Goal: Transaction & Acquisition: Subscribe to service/newsletter

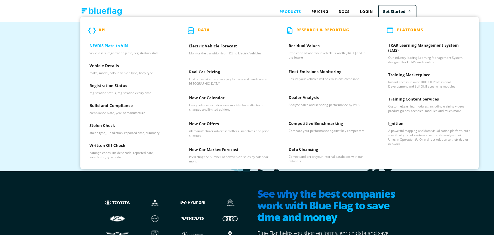
click at [117, 47] on h3 "NEVDIS Plate to VIN" at bounding box center [129, 46] width 81 height 8
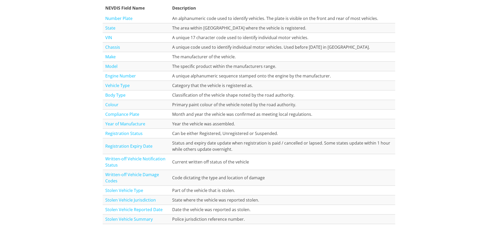
scroll to position [599, 0]
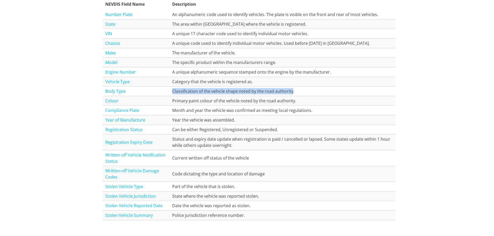
drag, startPoint x: 171, startPoint y: 92, endPoint x: 289, endPoint y: 92, distance: 118.0
click at [289, 92] on td "Classification of the vehicle shape noted by the road authority." at bounding box center [283, 91] width 226 height 10
click at [267, 90] on td "Classification of the vehicle shape noted by the road authority." at bounding box center [283, 91] width 226 height 10
drag, startPoint x: 291, startPoint y: 90, endPoint x: 163, endPoint y: 88, distance: 127.6
click at [163, 88] on tr "Body Type Classification of the vehicle shape noted by the road authority." at bounding box center [249, 91] width 292 height 10
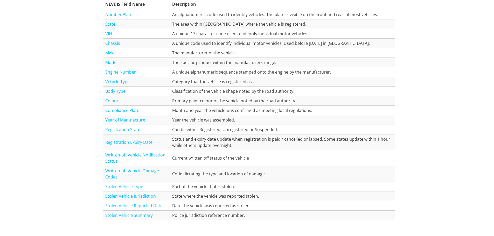
click at [75, 108] on div "NEVDIS Database Fields All the fields listed in the table below are available v…" at bounding box center [249, 93] width 498 height 344
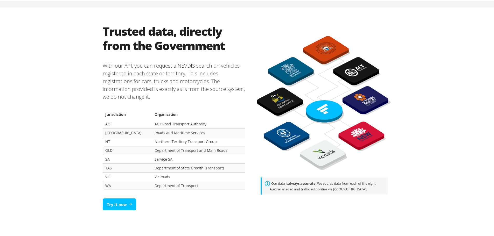
scroll to position [285, 0]
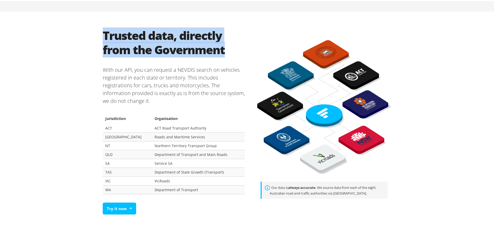
drag, startPoint x: 100, startPoint y: 31, endPoint x: 235, endPoint y: 50, distance: 136.2
click at [235, 50] on section "Trusted data, directly from the Government With our API, you can request a NEVD…" at bounding box center [174, 122] width 150 height 191
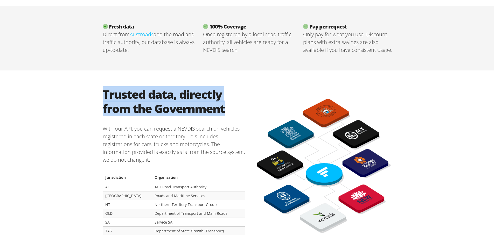
scroll to position [236, 0]
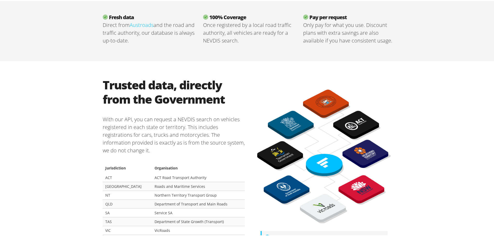
click at [198, 142] on p "With our API, you can request a NEVDIS search on vehicles registered in each st…" at bounding box center [174, 133] width 142 height 47
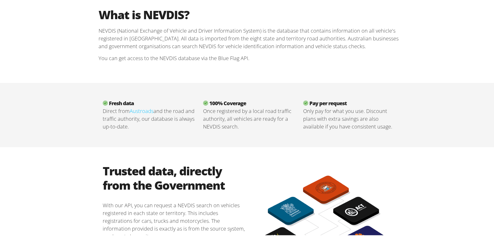
scroll to position [132, 0]
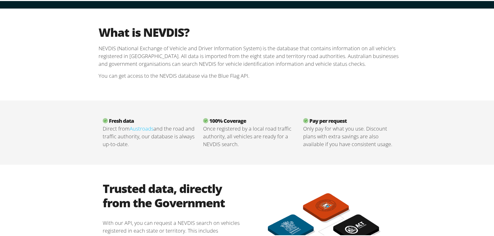
click at [135, 127] on link "Austroads" at bounding box center [142, 127] width 24 height 7
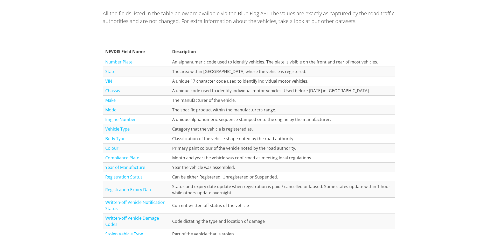
scroll to position [544, 0]
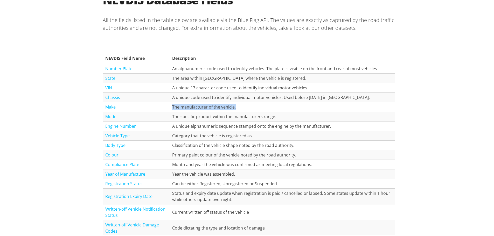
drag, startPoint x: 174, startPoint y: 106, endPoint x: 260, endPoint y: 109, distance: 85.6
click at [260, 109] on td "The manufacturer of the vehicle." at bounding box center [283, 106] width 226 height 10
click at [266, 114] on td "The specific product within the manufacturers range." at bounding box center [283, 116] width 226 height 10
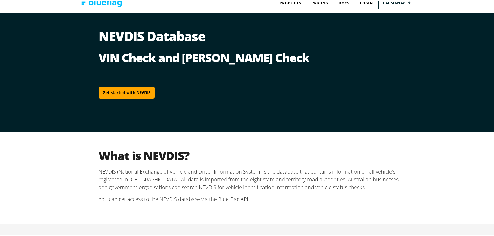
scroll to position [0, 0]
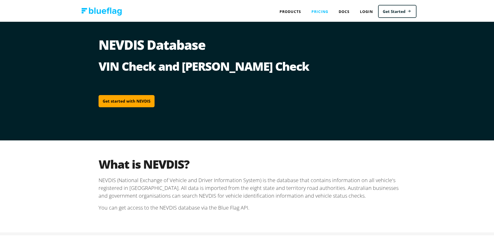
click at [319, 10] on link "Pricing" at bounding box center [319, 10] width 27 height 11
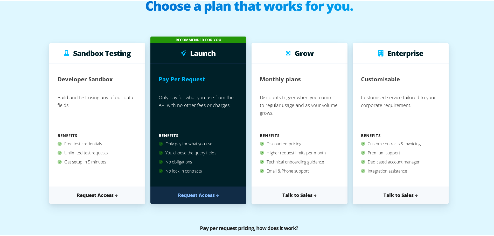
scroll to position [52, 0]
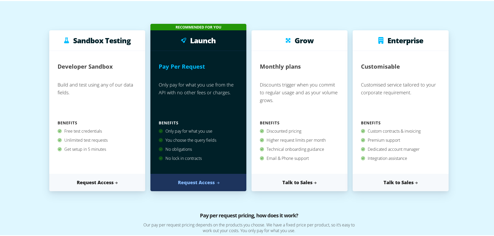
click at [211, 183] on link "Request Access" at bounding box center [198, 181] width 96 height 17
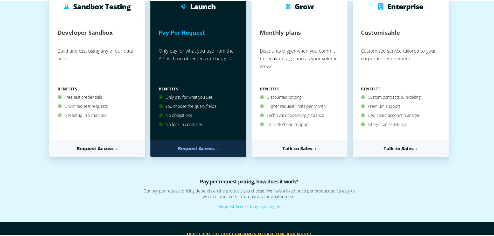
scroll to position [156, 0]
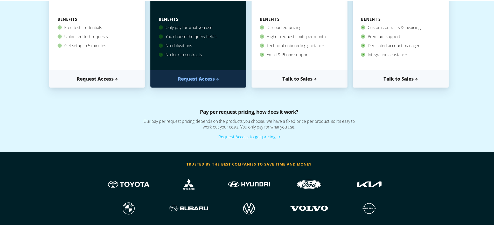
click at [244, 136] on link "Request Access to get pricing" at bounding box center [248, 136] width 61 height 6
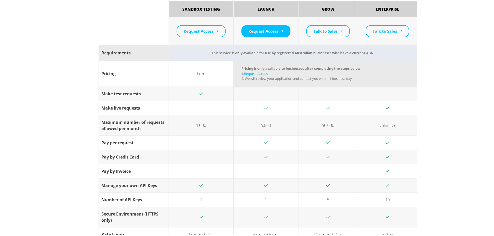
scroll to position [415, 0]
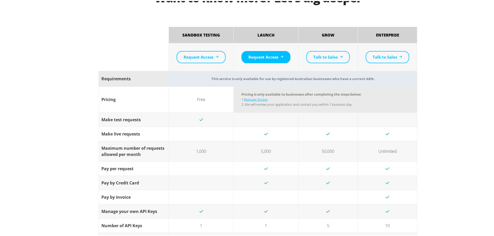
drag, startPoint x: 201, startPoint y: 118, endPoint x: 191, endPoint y: 117, distance: 10.4
click at [191, 117] on td at bounding box center [201, 118] width 65 height 14
drag, startPoint x: 205, startPoint y: 151, endPoint x: 188, endPoint y: 151, distance: 16.9
click at [188, 151] on td "1,000" at bounding box center [201, 150] width 65 height 20
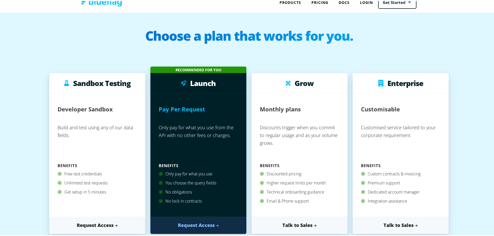
scroll to position [0, 0]
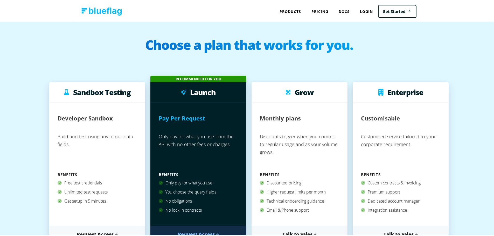
click at [124, 152] on p "Build and test using any of our data fields." at bounding box center [97, 150] width 79 height 40
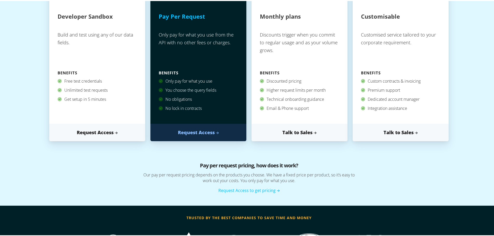
scroll to position [104, 0]
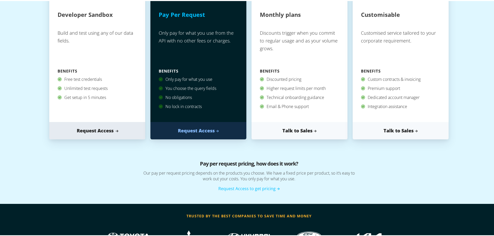
click at [100, 127] on link "Request Access" at bounding box center [97, 129] width 96 height 17
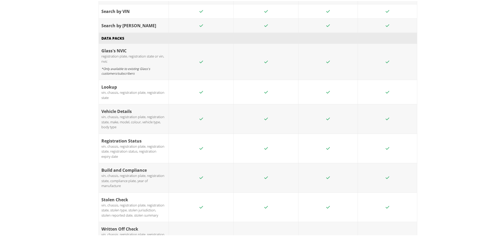
scroll to position [778, 0]
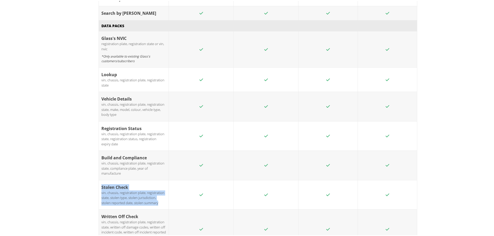
drag, startPoint x: 157, startPoint y: 166, endPoint x: 95, endPoint y: 149, distance: 64.3
click at [95, 149] on div "Want to know more? Let's dig deeper Sandbox Testing Launch Grow Enterprise Requ…" at bounding box center [248, 20] width 311 height 836
click at [133, 219] on div "vin, chassis, registration plate, registration state, written off damage codes,…" at bounding box center [133, 231] width 65 height 25
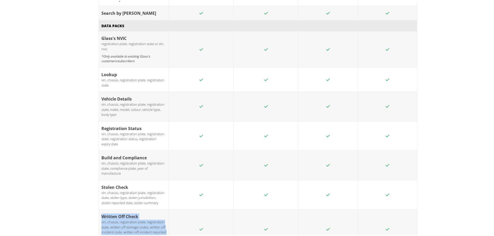
drag, startPoint x: 136, startPoint y: 206, endPoint x: 84, endPoint y: 181, distance: 58.0
click at [81, 180] on div "Want to know more? Let's dig deeper Sandbox Testing Launch Grow Enterprise Requ…" at bounding box center [249, 20] width 498 height 836
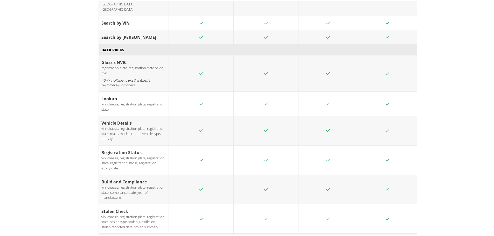
scroll to position [726, 0]
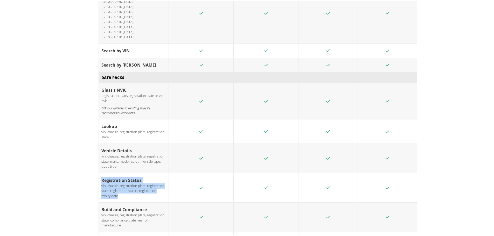
drag, startPoint x: 119, startPoint y: 159, endPoint x: 87, endPoint y: 140, distance: 37.9
click at [87, 140] on div "Want to know more? Let's dig deeper Sandbox Testing Launch Grow Enterprise Requ…" at bounding box center [249, 72] width 498 height 836
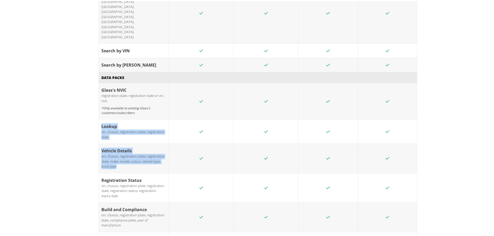
drag, startPoint x: 119, startPoint y: 130, endPoint x: 100, endPoint y: 91, distance: 43.9
click at [100, 91] on tbody "Glass's NVIC registration plate, registration state or vin, nvic *Only availabl…" at bounding box center [258, 191] width 318 height 218
click at [117, 153] on div "vin, chassis, registration plate, registration state, make, model, colour, vehi…" at bounding box center [133, 160] width 65 height 15
drag, startPoint x: 120, startPoint y: 161, endPoint x: 97, endPoint y: 93, distance: 71.9
click at [99, 93] on tbody "Glass's NVIC registration plate, registration state or vin, nvic *Only availabl…" at bounding box center [258, 191] width 318 height 218
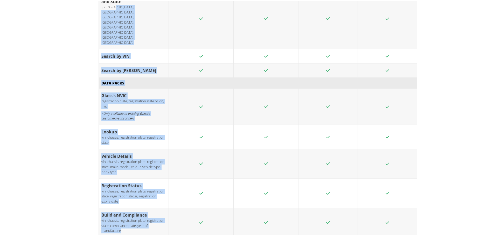
scroll to position [697, 0]
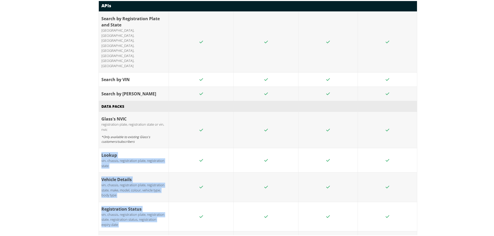
drag, startPoint x: 125, startPoint y: 84, endPoint x: 97, endPoint y: 114, distance: 40.9
click at [99, 114] on tbody "Glass's NVIC registration plate, registration state or vin, nvic *Only availabl…" at bounding box center [258, 220] width 318 height 218
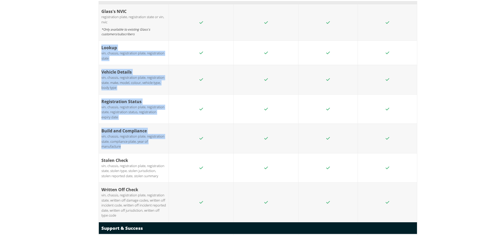
scroll to position [801, 0]
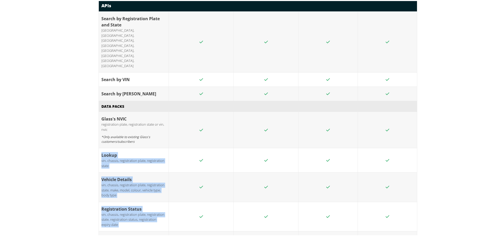
click at [68, 186] on div "Want to know more? Let's dig deeper Sandbox Testing Launch Grow Enterprise Requ…" at bounding box center [249, 100] width 498 height 836
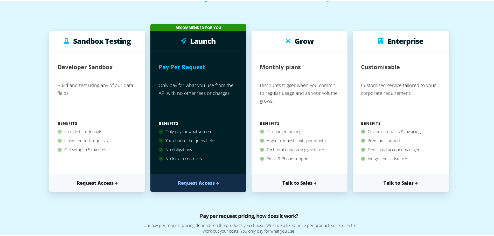
scroll to position [52, 0]
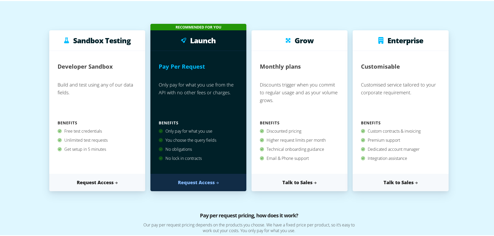
click at [80, 69] on h2 "Developer Sandbox" at bounding box center [85, 65] width 55 height 14
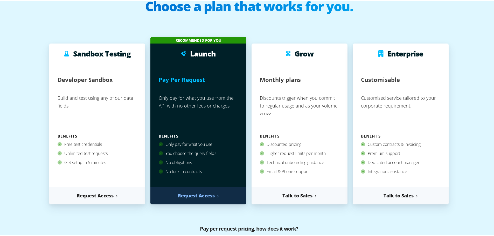
scroll to position [0, 0]
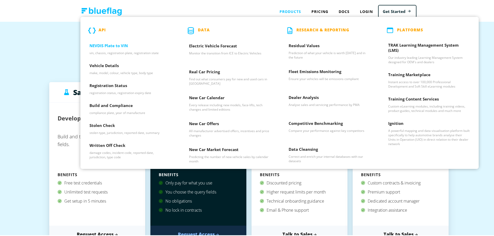
click at [109, 46] on h3 "NEVDIS Plate to VIN" at bounding box center [129, 46] width 81 height 8
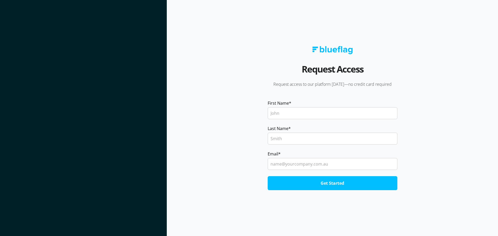
click at [297, 111] on input "First Name *" at bounding box center [333, 113] width 130 height 12
type input "Sam"
type input "Bird"
type input "sam.bird@bapcor.com"
click at [268, 176] on input "Get Started" at bounding box center [333, 183] width 130 height 14
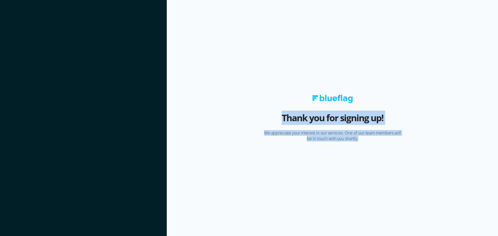
drag, startPoint x: 366, startPoint y: 138, endPoint x: 263, endPoint y: 131, distance: 102.3
click at [258, 129] on div "Thank you for signing up! We appreciate your interest in our services. One of o…" at bounding box center [331, 118] width 165 height 47
click at [266, 130] on p "We appreciate your interest in our services. One of our team members will be in…" at bounding box center [331, 135] width 165 height 11
click at [265, 134] on p "We appreciate your interest in our services. One of our team members will be in…" at bounding box center [331, 135] width 165 height 11
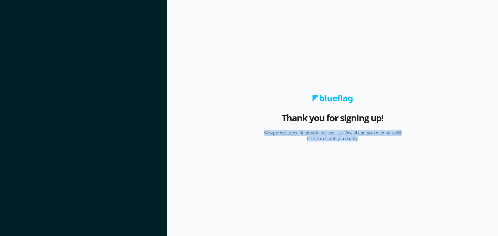
drag, startPoint x: 264, startPoint y: 134, endPoint x: 430, endPoint y: 147, distance: 166.4
click at [430, 147] on section "Thank you for signing up! We appreciate your interest in our services. One of o…" at bounding box center [332, 118] width 331 height 236
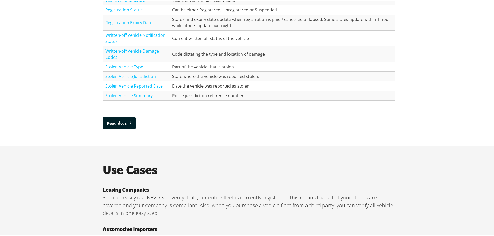
scroll to position [702, 0]
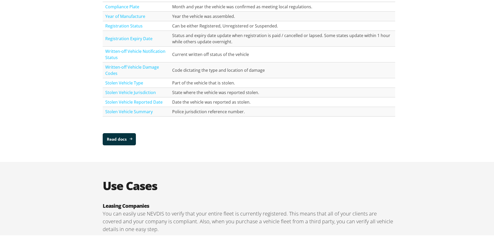
click at [124, 137] on link "Read docs" at bounding box center [119, 138] width 33 height 12
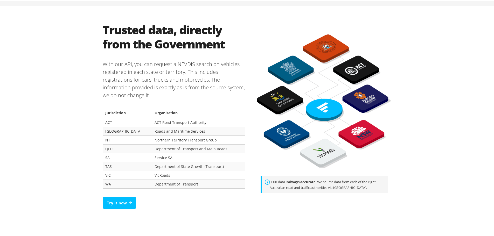
scroll to position [287, 0]
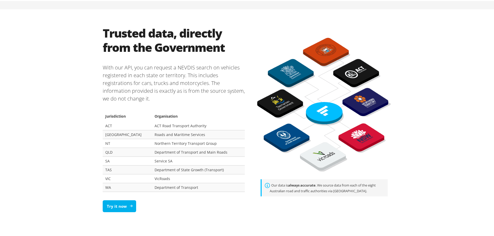
click at [121, 207] on link "Try it now" at bounding box center [119, 205] width 33 height 12
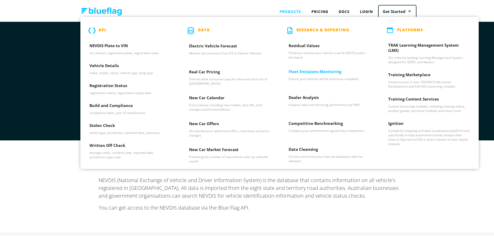
click at [322, 73] on h3 "Fleet Emissions Monitoring" at bounding box center [329, 72] width 81 height 8
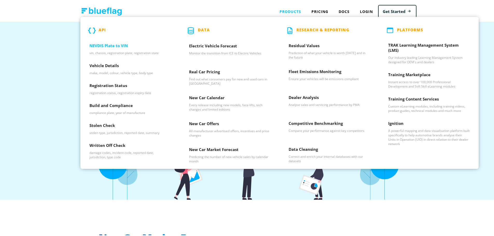
click at [128, 47] on h3 "NEVDIS Plate to VIN" at bounding box center [129, 46] width 81 height 8
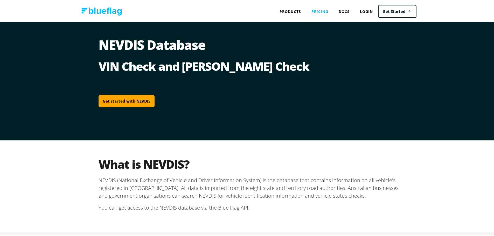
click at [318, 10] on link "Pricing" at bounding box center [319, 10] width 27 height 11
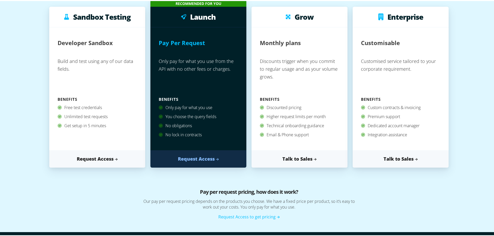
scroll to position [78, 0]
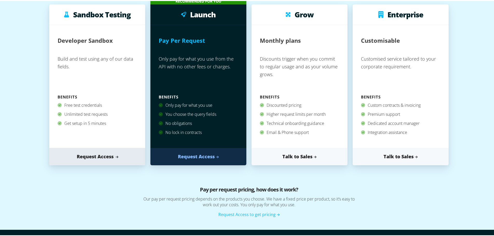
click at [102, 156] on link "Request Access" at bounding box center [97, 155] width 96 height 17
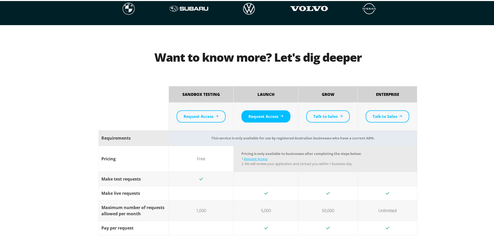
scroll to position [363, 0]
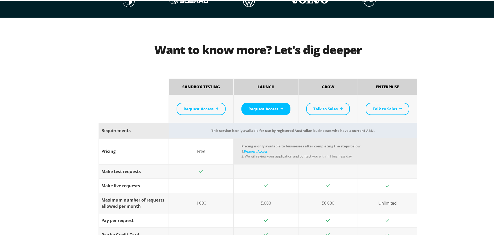
drag, startPoint x: 264, startPoint y: 185, endPoint x: 176, endPoint y: 186, distance: 87.4
click at [177, 186] on tr "Make live requests" at bounding box center [258, 185] width 318 height 14
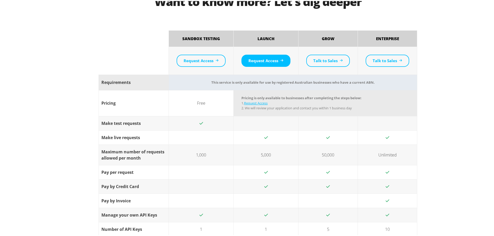
scroll to position [415, 0]
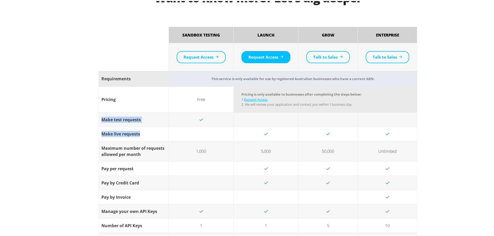
drag, startPoint x: 103, startPoint y: 121, endPoint x: 142, endPoint y: 134, distance: 40.7
click at [142, 134] on tbody "Make test requests Make live requests Maximum number of requests allowed per mo…" at bounding box center [258, 195] width 318 height 169
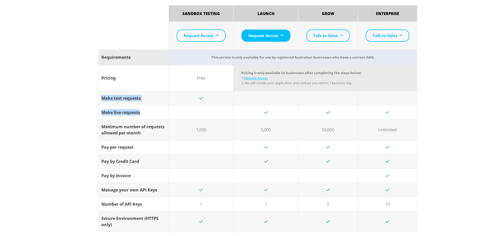
scroll to position [441, 0]
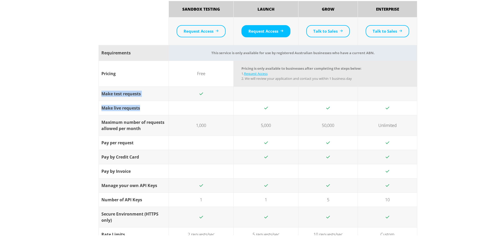
click at [134, 112] on td "Make live requests" at bounding box center [134, 107] width 70 height 14
drag, startPoint x: 103, startPoint y: 93, endPoint x: 143, endPoint y: 93, distance: 39.7
click at [144, 93] on div "Make test requests" at bounding box center [133, 93] width 65 height 6
click at [103, 106] on div "Make live requests" at bounding box center [133, 107] width 65 height 6
drag, startPoint x: 102, startPoint y: 108, endPoint x: 142, endPoint y: 106, distance: 40.5
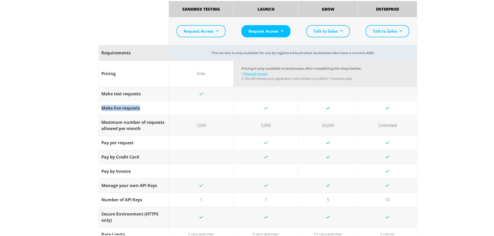
click at [142, 106] on div "Make live requests" at bounding box center [133, 107] width 65 height 6
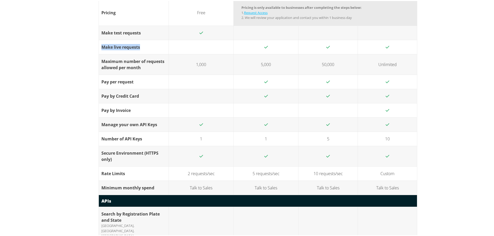
scroll to position [493, 0]
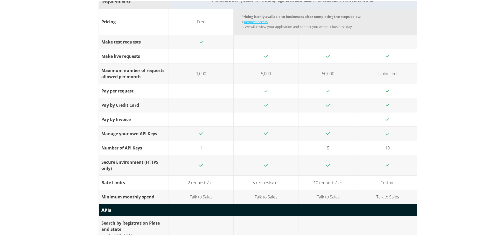
drag, startPoint x: 141, startPoint y: 21, endPoint x: 89, endPoint y: 103, distance: 96.9
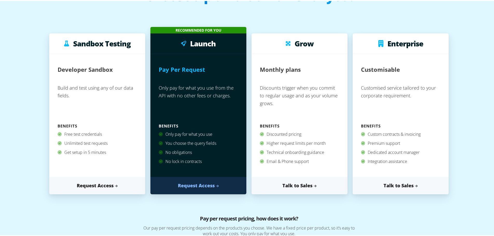
scroll to position [0, 0]
